Goal: Find specific page/section: Find specific page/section

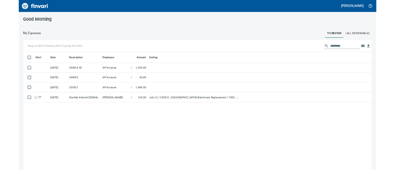
scroll to position [211, 575]
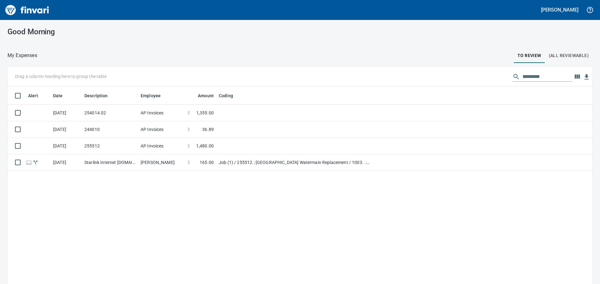
click at [385, 232] on div "Alert Date Description Employee Amount Coding [DATE] 254014.02 AP Invoices $ 1,…" at bounding box center [299, 195] width 585 height 216
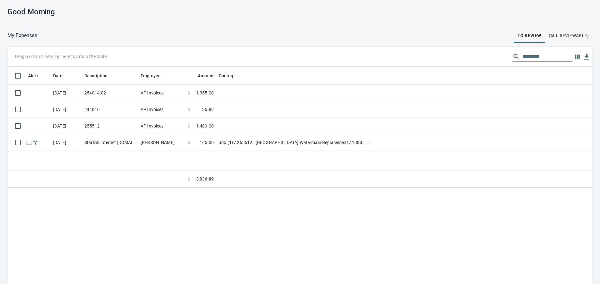
scroll to position [210, 575]
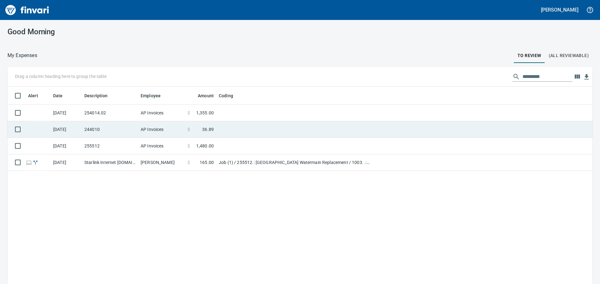
click at [224, 127] on td at bounding box center [294, 129] width 156 height 17
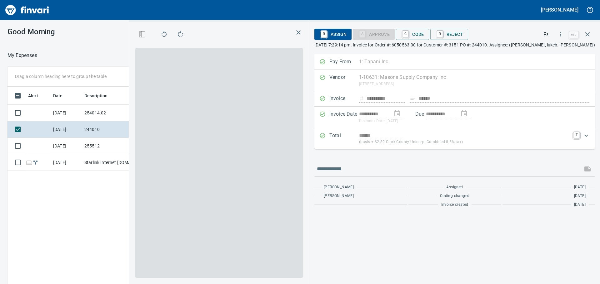
scroll to position [211, 419]
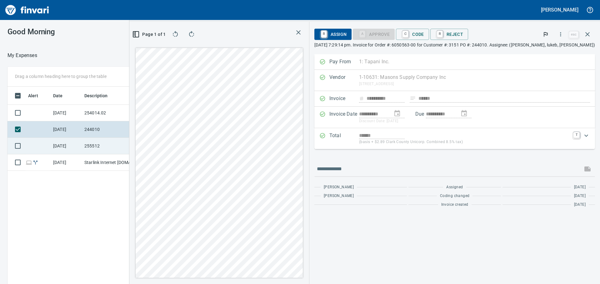
click at [110, 149] on td "255512" at bounding box center [110, 146] width 56 height 17
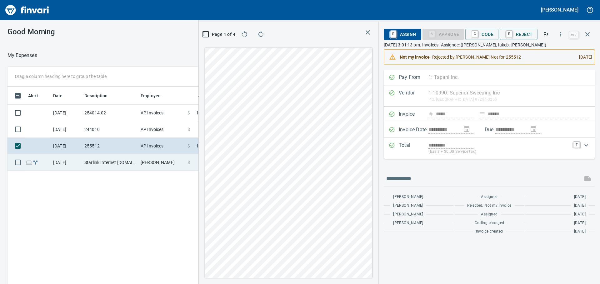
click at [148, 165] on td "Aaron Deister" at bounding box center [161, 163] width 47 height 17
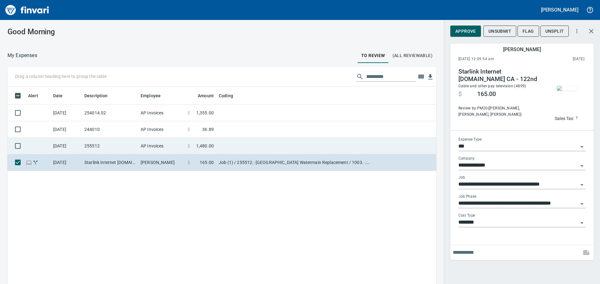
click at [160, 142] on td "AP Invoices" at bounding box center [161, 146] width 47 height 17
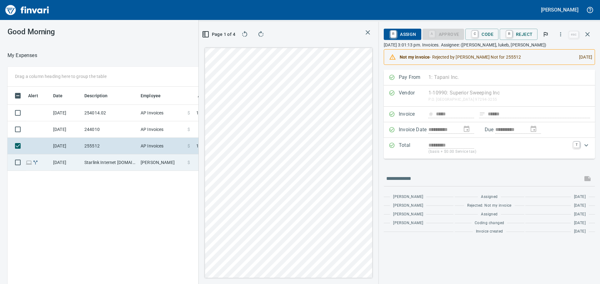
click at [112, 157] on td "Starlink Internet starlink.com CA - 122nd" at bounding box center [110, 163] width 56 height 17
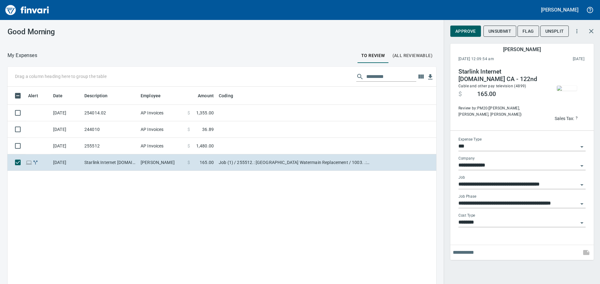
click at [558, 86] on img "button" at bounding box center [566, 88] width 20 height 5
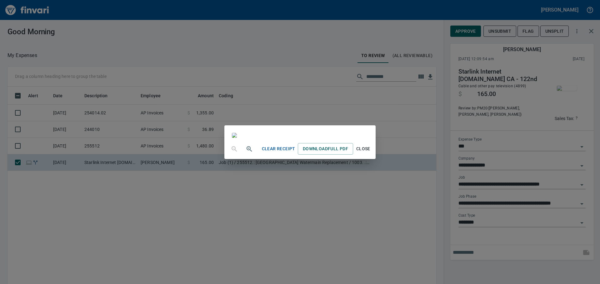
click at [370, 153] on span "Close" at bounding box center [362, 149] width 15 height 8
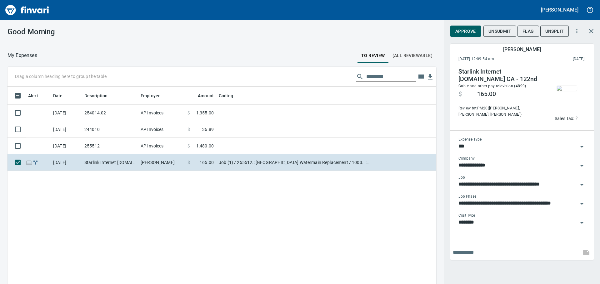
click at [568, 90] on img "button" at bounding box center [566, 88] width 20 height 5
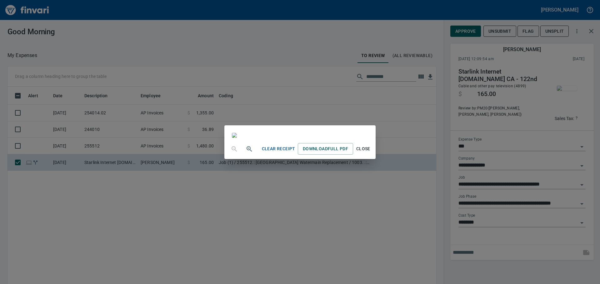
click at [370, 153] on span "Close" at bounding box center [362, 149] width 15 height 8
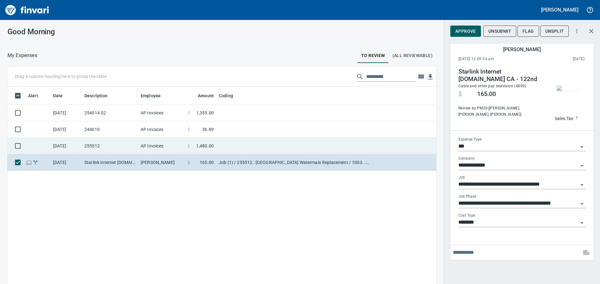
click at [121, 141] on td "255512" at bounding box center [110, 146] width 56 height 17
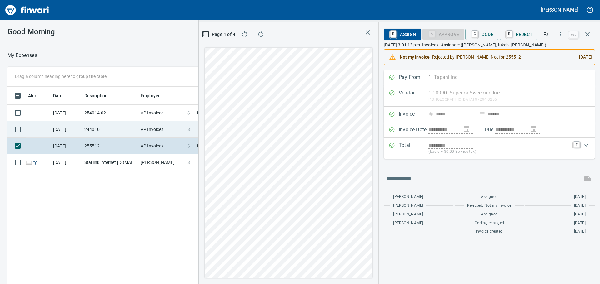
click at [90, 128] on td "244010" at bounding box center [110, 129] width 56 height 17
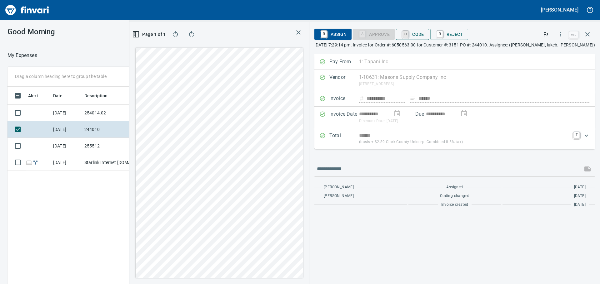
click at [408, 33] on link "C" at bounding box center [405, 34] width 6 height 7
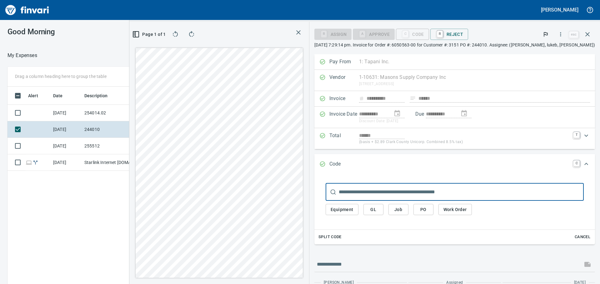
scroll to position [211, 419]
click at [408, 207] on button "Job" at bounding box center [398, 210] width 20 height 12
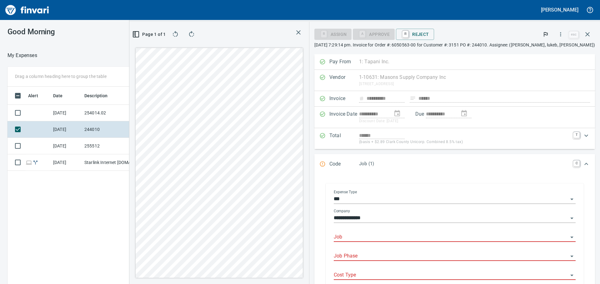
click at [407, 240] on input "Job" at bounding box center [451, 237] width 234 height 9
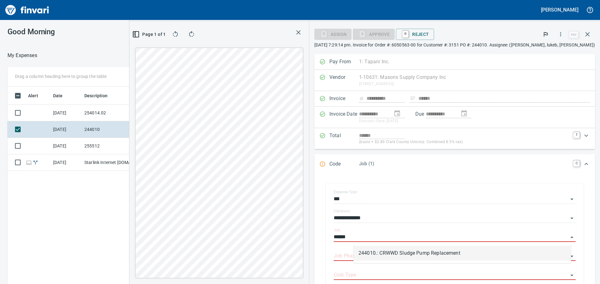
drag, startPoint x: 410, startPoint y: 254, endPoint x: 411, endPoint y: 250, distance: 4.5
click at [410, 254] on li "244010.: CRWWD Sludge Pump Replacement" at bounding box center [461, 253] width 217 height 15
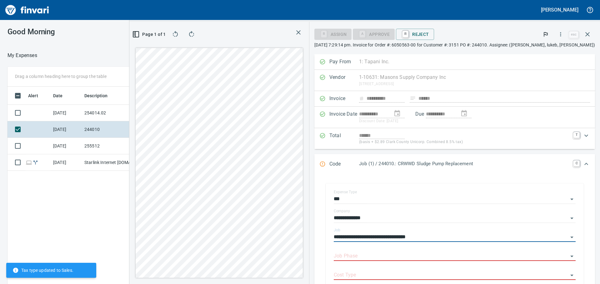
type input "**********"
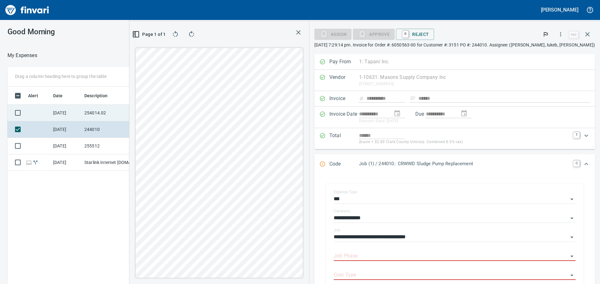
click at [115, 110] on td "254014.02" at bounding box center [110, 113] width 56 height 17
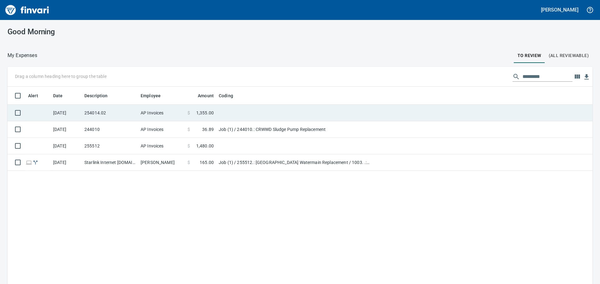
scroll to position [1, 1]
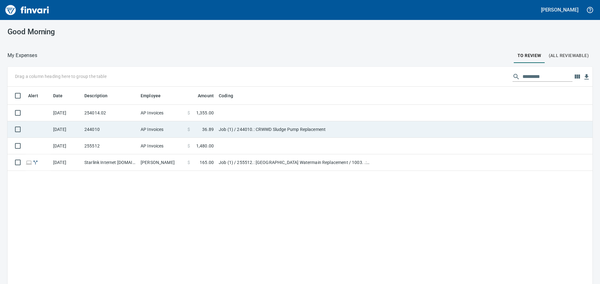
click at [143, 131] on td "AP Invoices" at bounding box center [161, 129] width 47 height 17
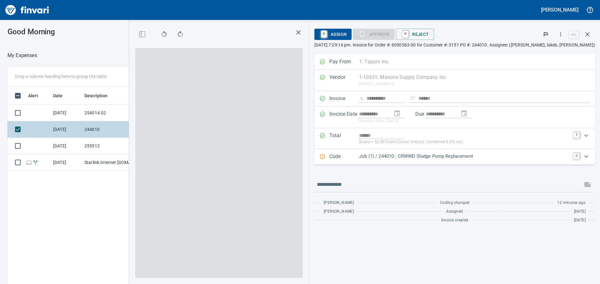
scroll to position [211, 419]
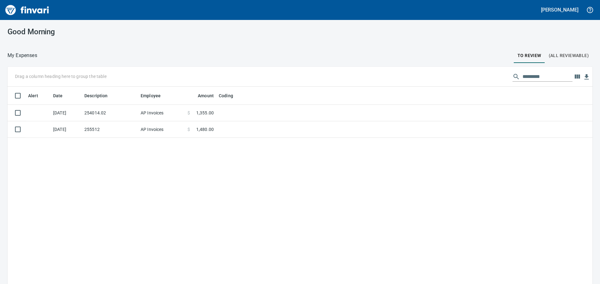
scroll to position [211, 575]
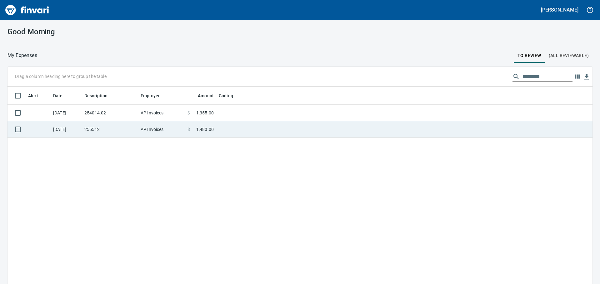
click at [111, 131] on td "255512" at bounding box center [110, 129] width 56 height 17
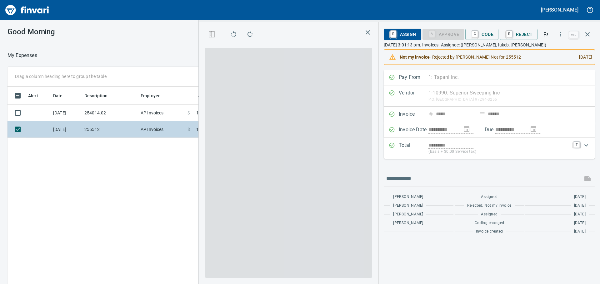
scroll to position [211, 419]
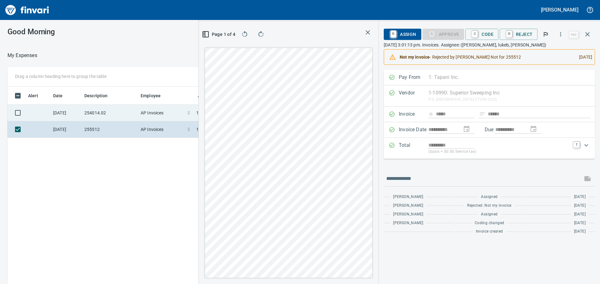
click at [154, 115] on td "AP Invoices" at bounding box center [161, 113] width 47 height 17
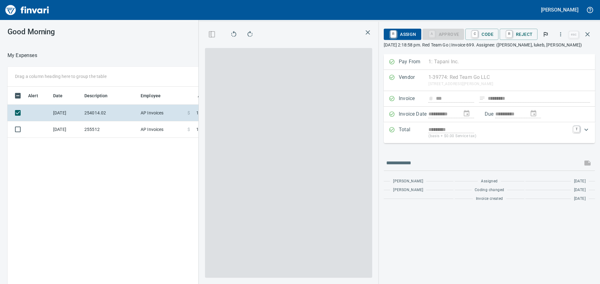
scroll to position [1, 1]
